Goal: Complete application form

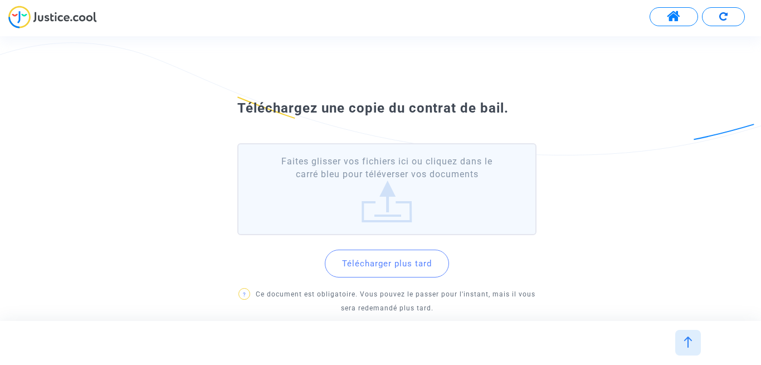
scroll to position [9, 0]
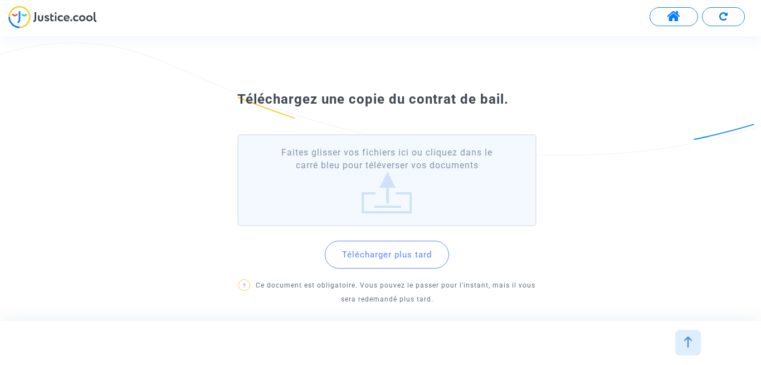
click at [389, 249] on button "Télécharger plus tard" at bounding box center [387, 255] width 124 height 28
click at [389, 249] on mat-card "Transmission de votre réponse..." at bounding box center [380, 240] width 163 height 31
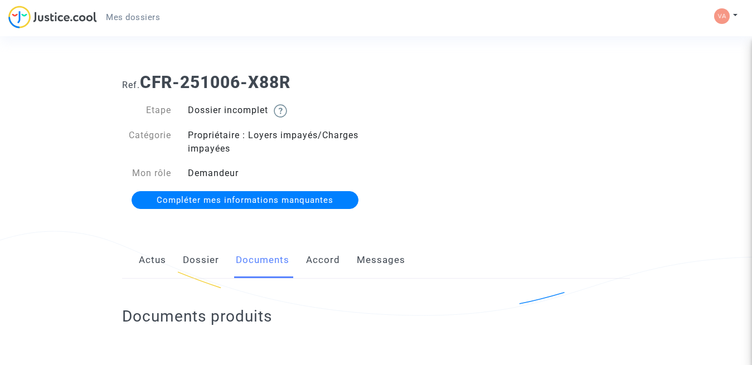
click at [255, 198] on span "Compléter mes informations manquantes" at bounding box center [245, 200] width 177 height 10
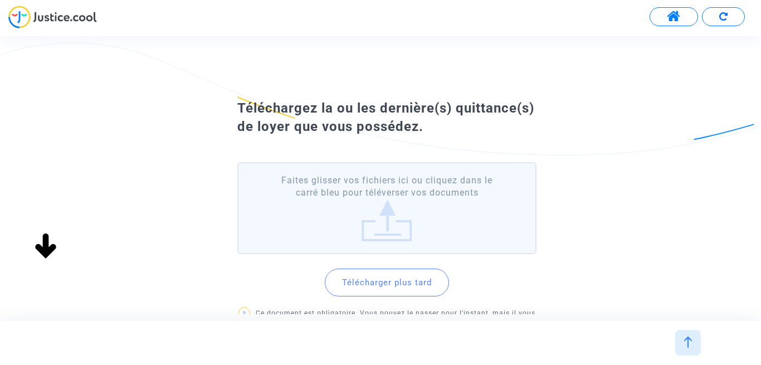
click at [369, 221] on label "Faites glisser vos fichiers ici ou cliquez dans le carré bleu pour téléverser v…" at bounding box center [387, 208] width 300 height 92
click at [0, 0] on input "Faites glisser vos fichiers ici ou cliquez dans le carré bleu pour téléverser v…" at bounding box center [0, 0] width 0 height 0
click at [673, 12] on span at bounding box center [674, 16] width 14 height 14
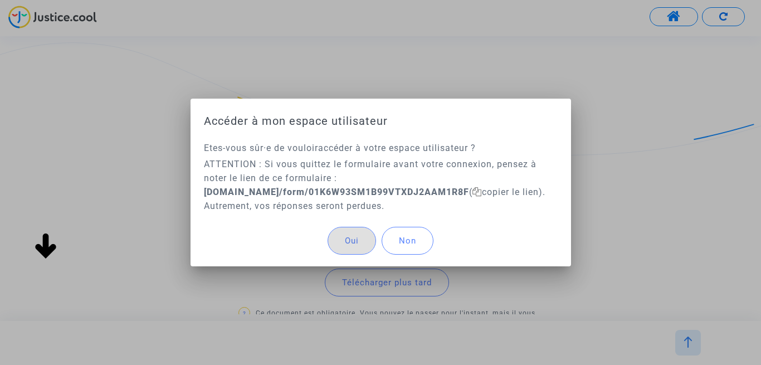
click at [412, 246] on button "Non" at bounding box center [408, 241] width 52 height 28
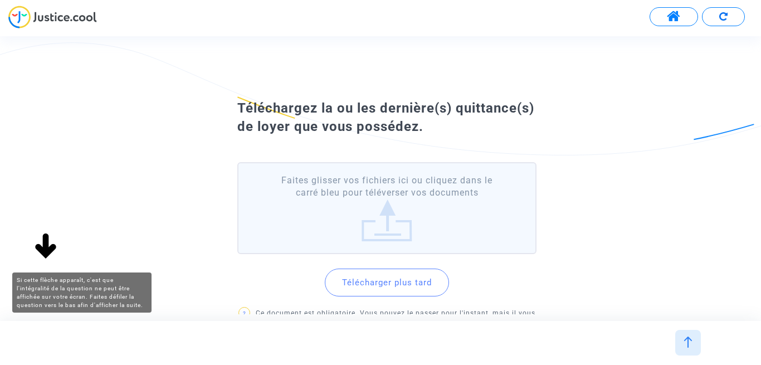
click at [42, 248] on img at bounding box center [46, 247] width 36 height 36
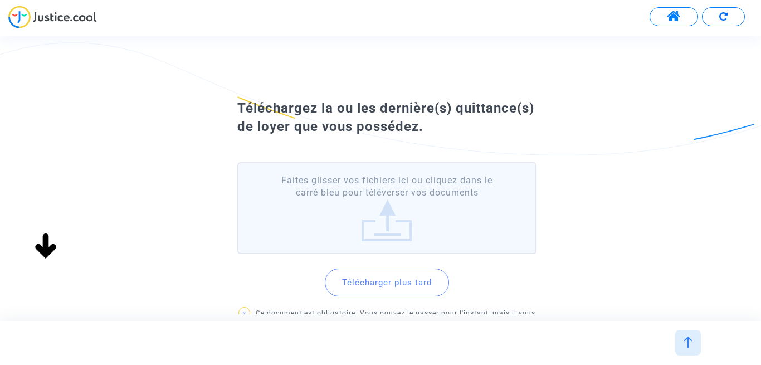
click at [385, 236] on label "Faites glisser vos fichiers ici ou cliquez dans le carré bleu pour téléverser v…" at bounding box center [387, 208] width 300 height 92
click at [0, 0] on input "Faites glisser vos fichiers ici ou cliquez dans le carré bleu pour téléverser v…" at bounding box center [0, 0] width 0 height 0
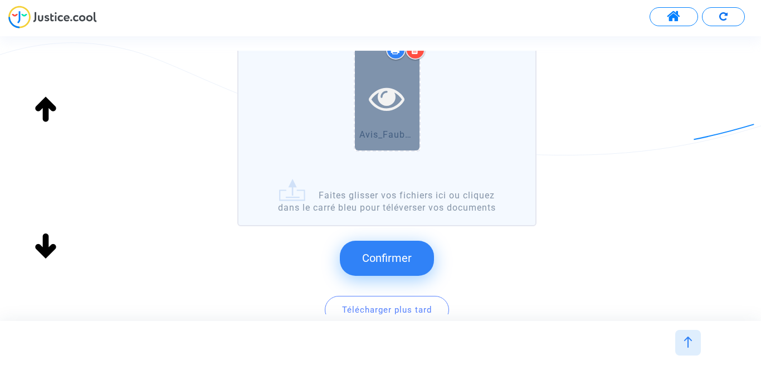
scroll to position [231, 0]
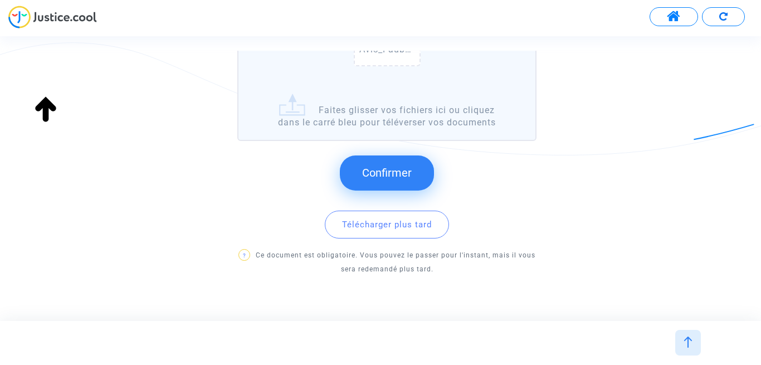
click at [382, 173] on span "Confirmer" at bounding box center [387, 172] width 50 height 13
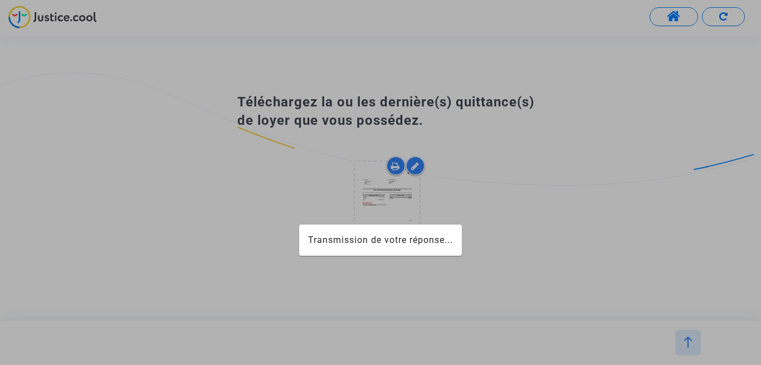
scroll to position [0, 0]
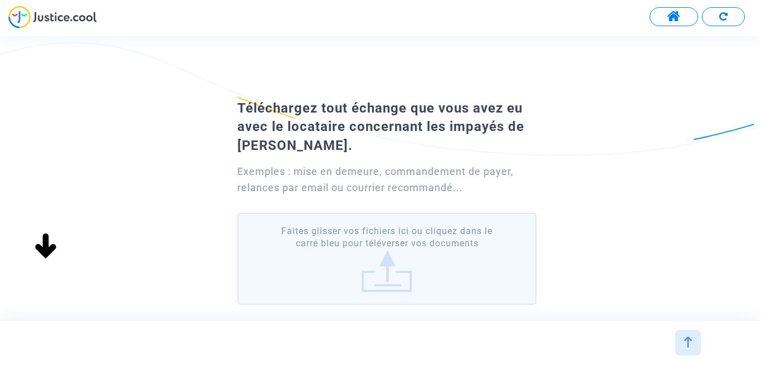
click at [387, 252] on label "Faites glisser vos fichiers ici ou cliquez dans le carré bleu pour téléverser v…" at bounding box center [387, 259] width 300 height 92
click at [0, 0] on input "Faites glisser vos fichiers ici ou cliquez dans le carré bleu pour téléverser v…" at bounding box center [0, 0] width 0 height 0
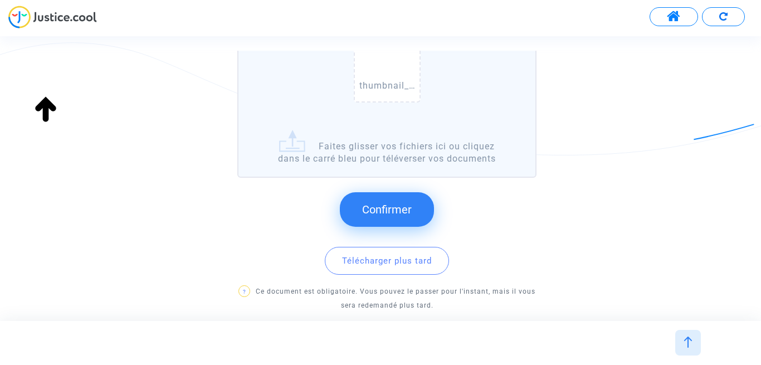
scroll to position [246, 0]
click at [360, 149] on label "thumbnail_IMG_5966.png Faites glisser vos fichiers ici ou cliquez dans le carré…" at bounding box center [387, 72] width 300 height 210
click at [0, 0] on input "thumbnail_IMG_5966.png Faites glisser vos fichiers ici ou cliquez dans le carré…" at bounding box center [0, 0] width 0 height 0
click at [380, 148] on label "thumbnail_IMG_5966.png Faites glisser vos fichiers ici ou cliquez dans le carré…" at bounding box center [387, 72] width 300 height 210
click at [0, 0] on input "thumbnail_IMG_5966.png Faites glisser vos fichiers ici ou cliquez dans le carré…" at bounding box center [0, 0] width 0 height 0
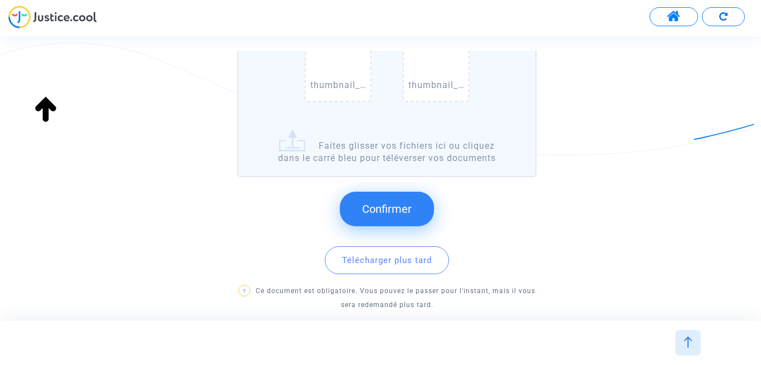
click at [382, 207] on span "Confirmer" at bounding box center [387, 208] width 50 height 13
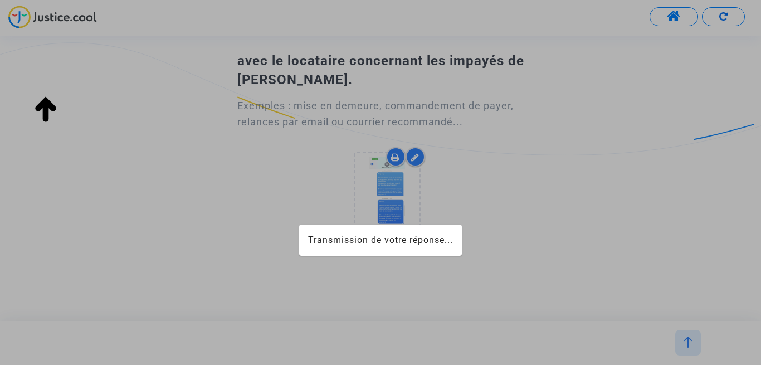
scroll to position [66, 0]
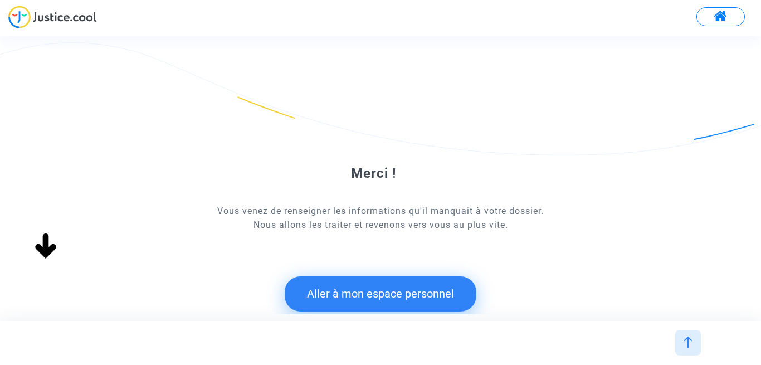
click at [370, 294] on button "Aller à mon espace personnel" at bounding box center [381, 293] width 192 height 35
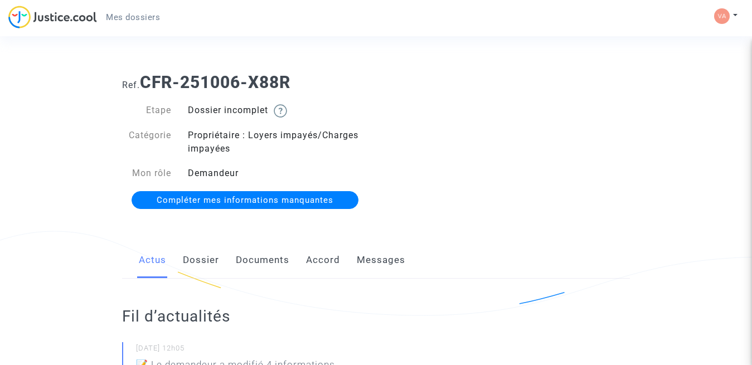
click at [266, 197] on span "Compléter mes informations manquantes" at bounding box center [245, 200] width 177 height 10
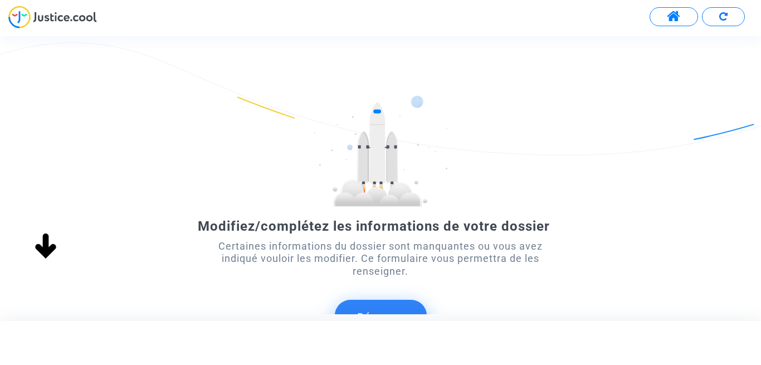
scroll to position [97, 0]
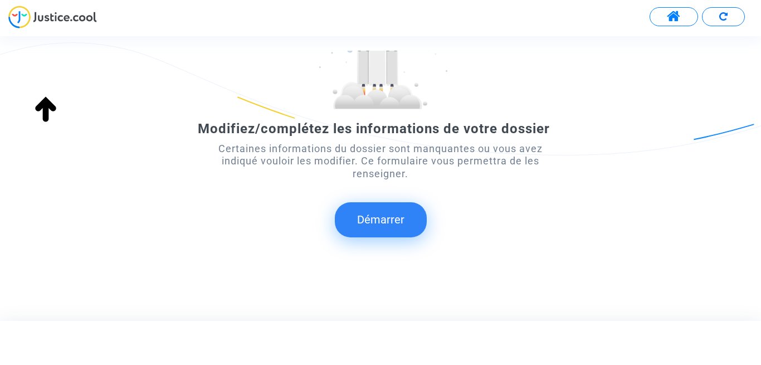
click at [382, 217] on button "Démarrer" at bounding box center [381, 219] width 92 height 35
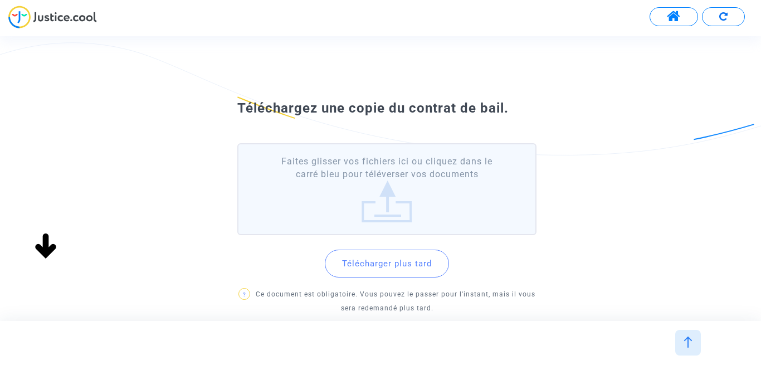
click at [387, 202] on label "Faites glisser vos fichiers ici ou cliquez dans le carré bleu pour téléverser v…" at bounding box center [387, 189] width 300 height 92
click at [0, 0] on input "Faites glisser vos fichiers ici ou cliquez dans le carré bleu pour téléverser v…" at bounding box center [0, 0] width 0 height 0
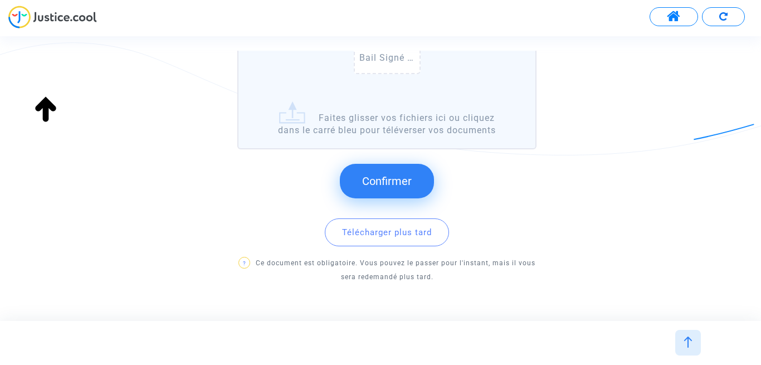
scroll to position [204, 0]
click at [391, 179] on span "Confirmer" at bounding box center [387, 180] width 50 height 13
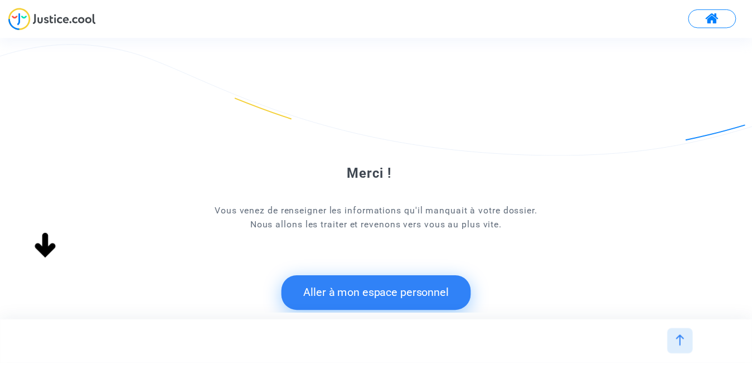
scroll to position [74, 0]
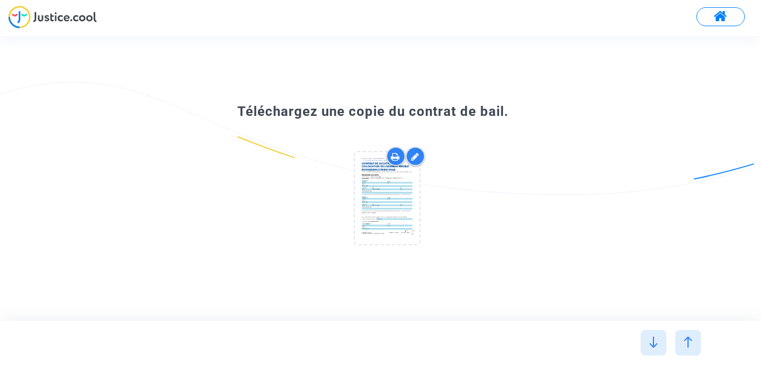
click at [715, 18] on span at bounding box center [721, 16] width 14 height 14
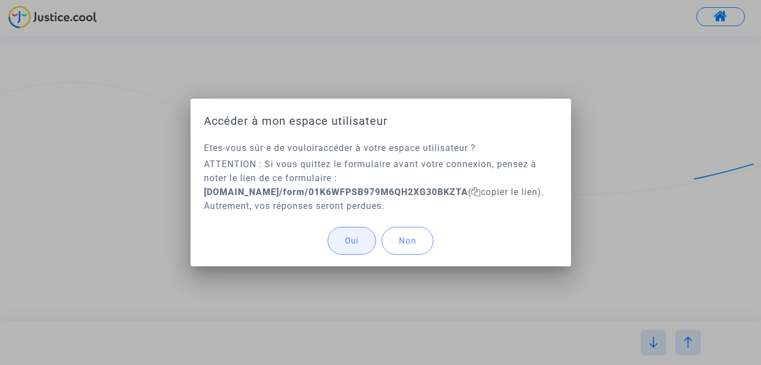
click at [340, 246] on button "Oui" at bounding box center [352, 241] width 48 height 28
